Goal: Check status: Check status

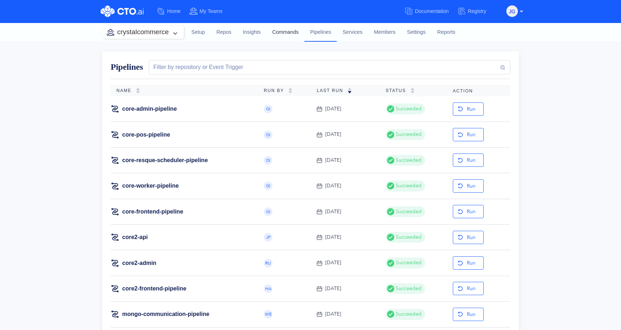
click at [283, 32] on link "Commands" at bounding box center [285, 32] width 38 height 19
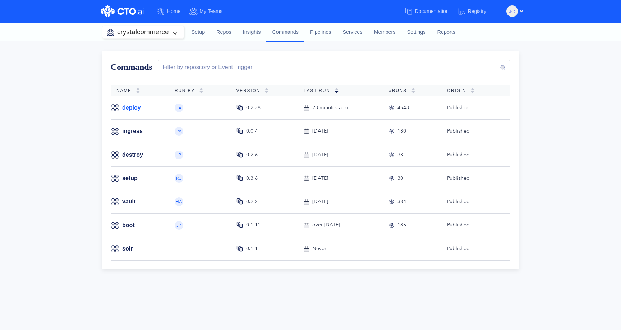
click at [129, 107] on link "deploy" at bounding box center [131, 108] width 19 height 8
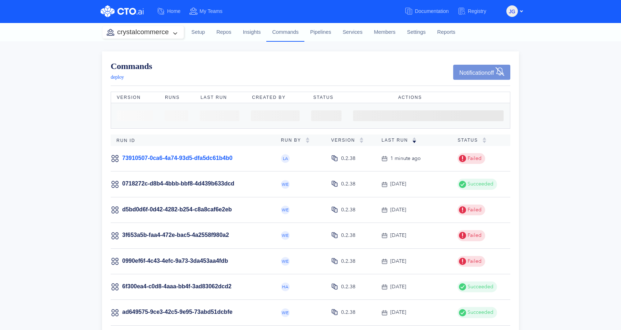
click at [172, 156] on link "73910507-0ca6-4a74-93d5-dfa5dc61b4b0" at bounding box center [177, 158] width 110 height 6
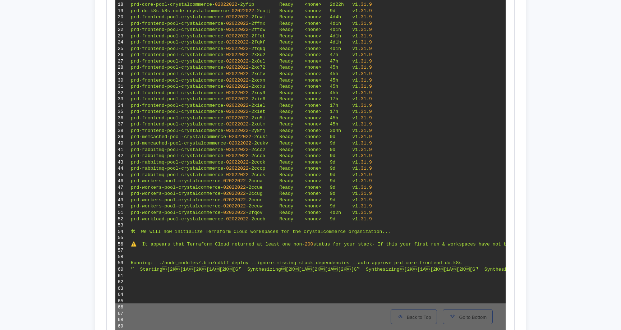
scroll to position [316, 0]
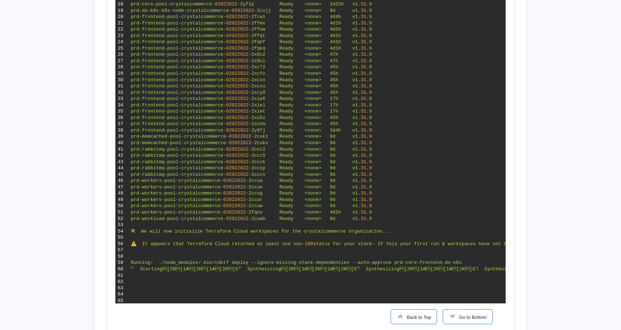
click at [458, 319] on span "Go to Bottom" at bounding box center [471, 316] width 31 height 5
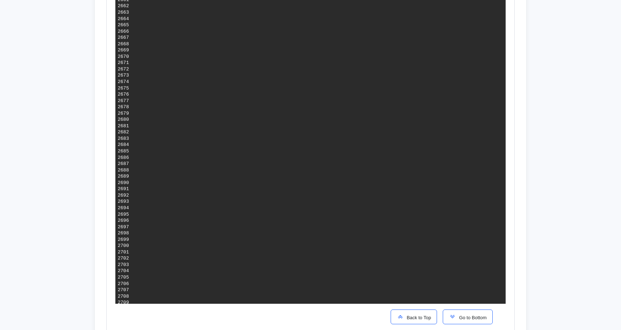
scroll to position [3118, 0]
